Goal: Task Accomplishment & Management: Manage account settings

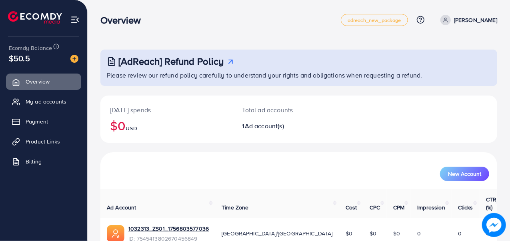
scroll to position [34, 0]
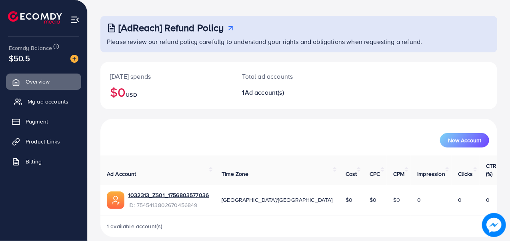
click at [49, 100] on span "My ad accounts" at bounding box center [48, 102] width 41 height 8
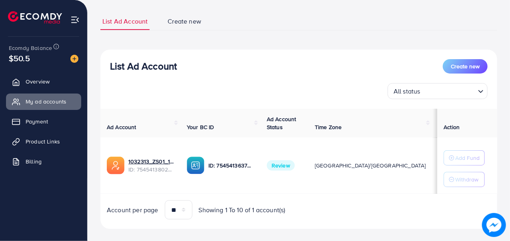
scroll to position [56, 0]
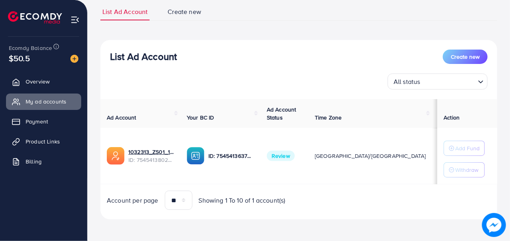
click at [311, 227] on div "List Ad Account Create new List Ad Account Create new All status Loading... Ad …" at bounding box center [298, 112] width 397 height 236
